Goal: Transaction & Acquisition: Download file/media

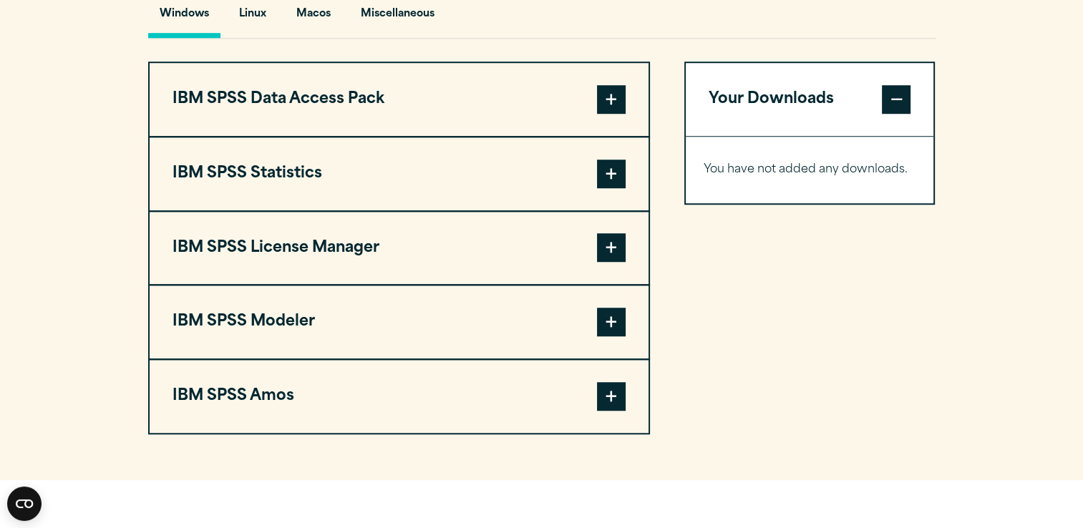
scroll to position [1097, 0]
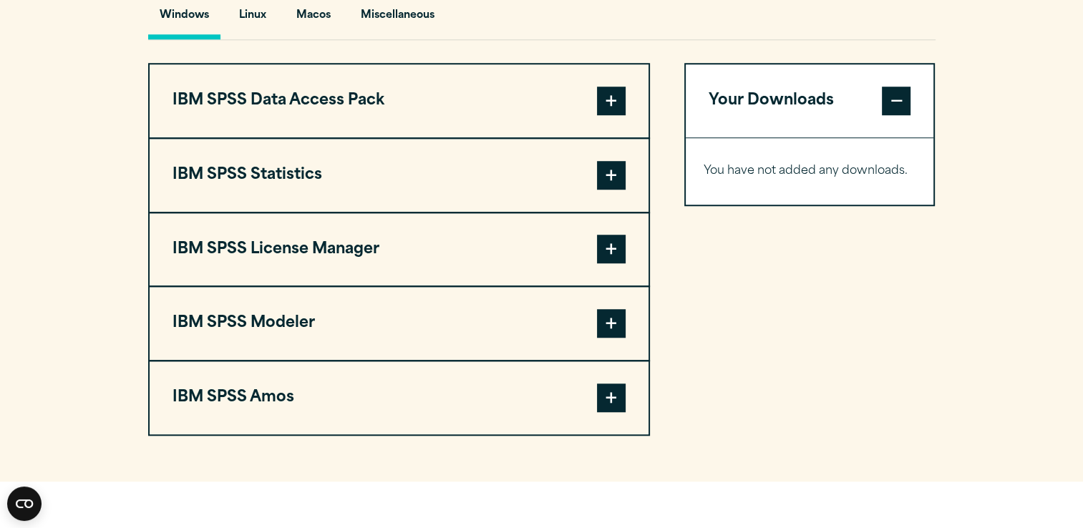
click at [288, 176] on button "IBM SPSS Statistics" at bounding box center [399, 175] width 499 height 73
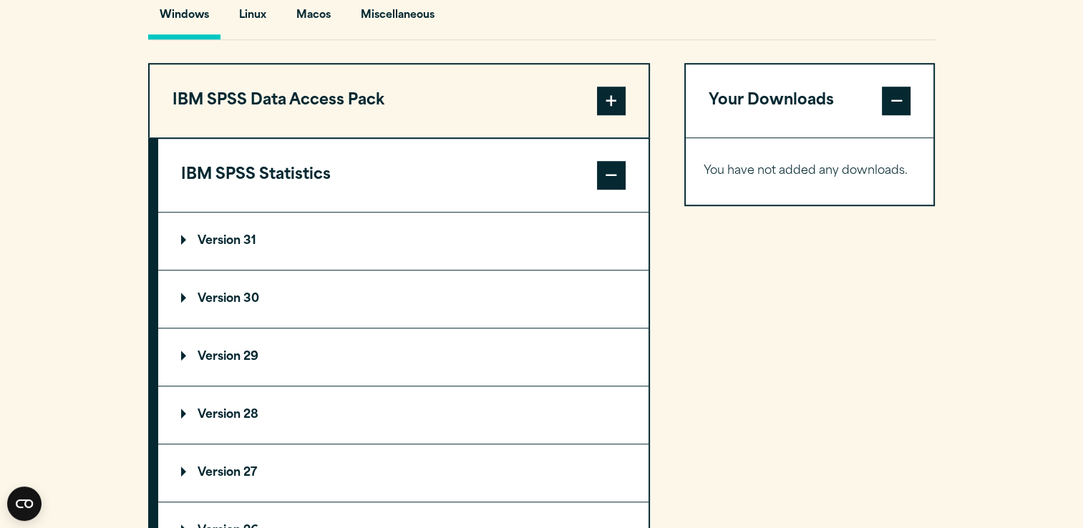
click at [213, 241] on p "Version 31" at bounding box center [218, 241] width 75 height 11
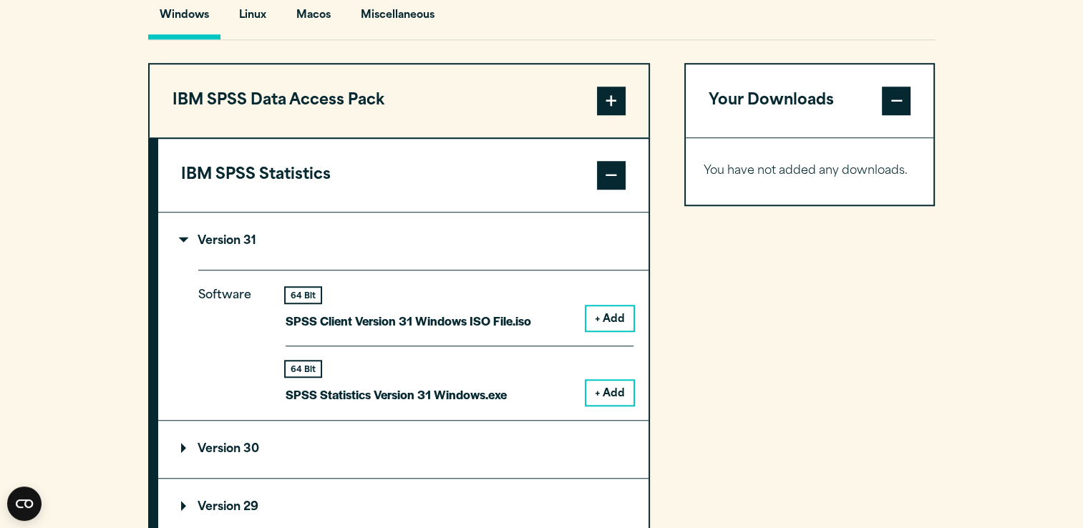
click at [606, 391] on button "+ Add" at bounding box center [609, 393] width 47 height 24
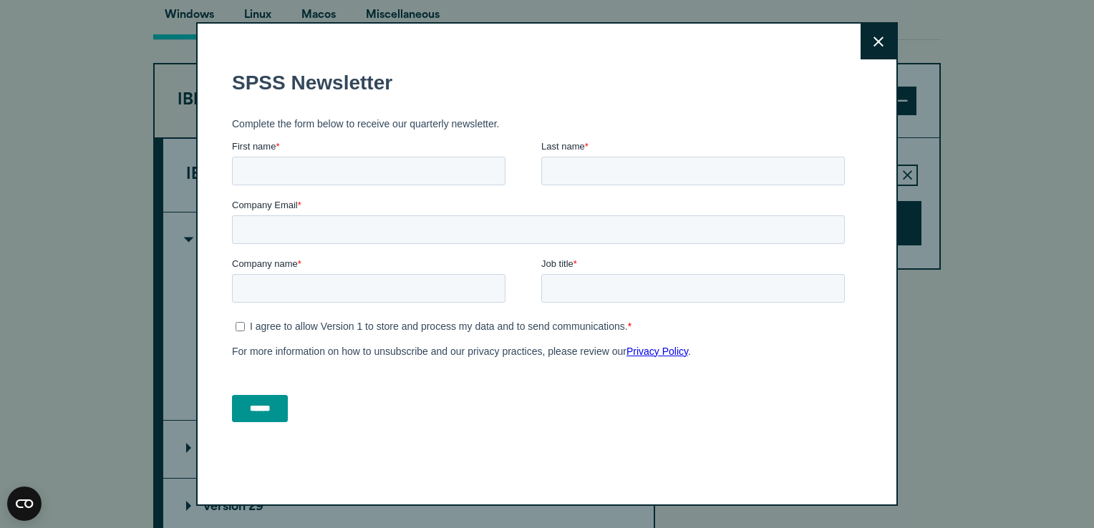
click at [868, 50] on button "Close" at bounding box center [878, 42] width 36 height 36
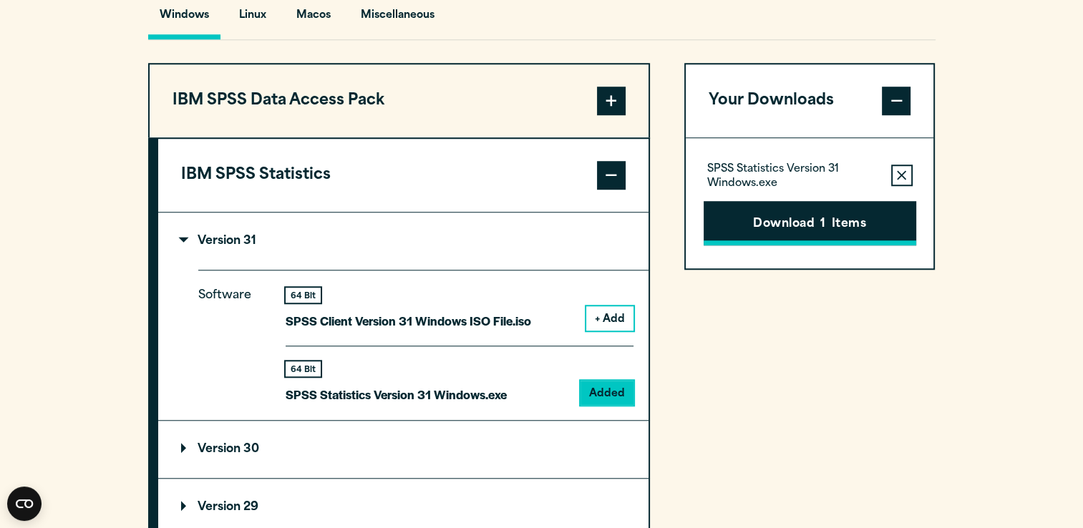
click at [828, 222] on button "Download 1 Items" at bounding box center [810, 223] width 213 height 44
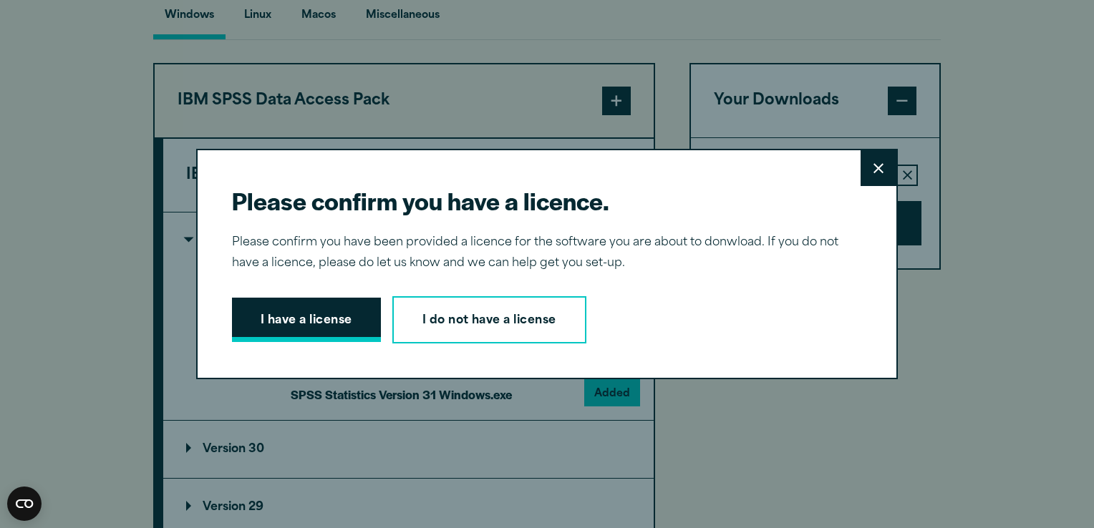
click at [273, 331] on button "I have a license" at bounding box center [306, 320] width 149 height 44
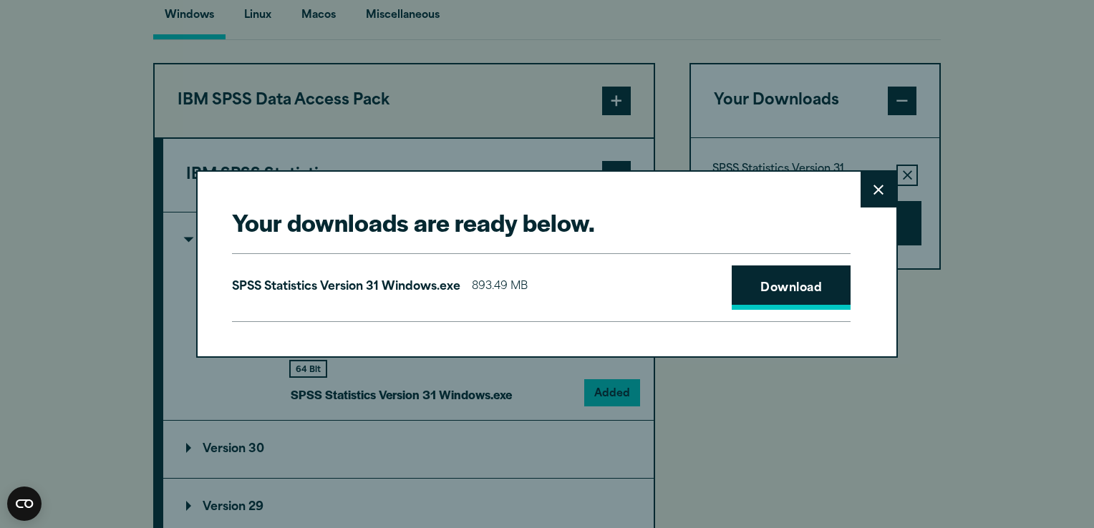
click at [783, 285] on link "Download" at bounding box center [791, 288] width 119 height 44
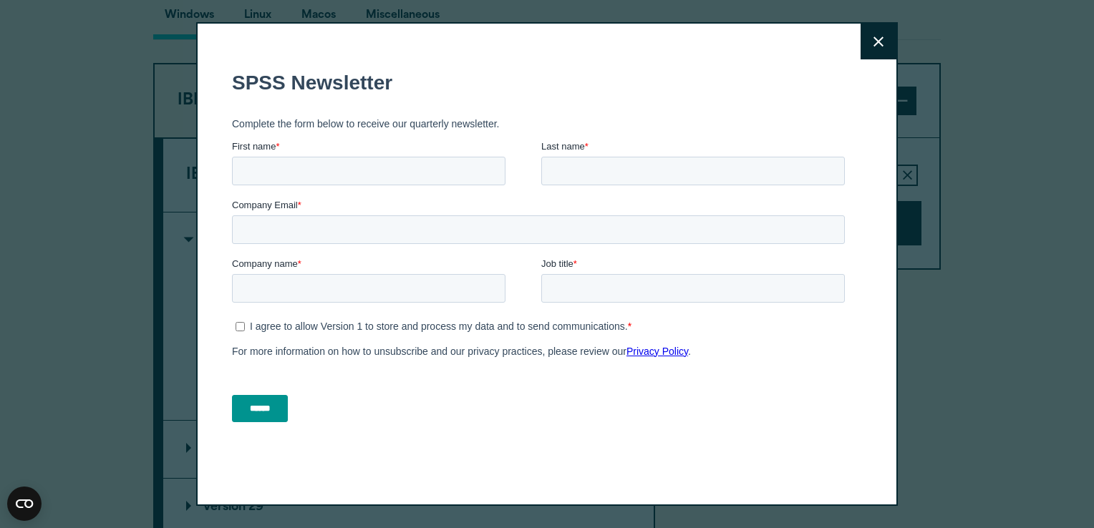
click at [864, 39] on button "Close" at bounding box center [878, 42] width 36 height 36
